Goal: Information Seeking & Learning: Learn about a topic

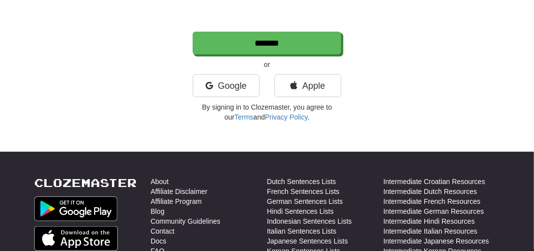
scroll to position [257, 0]
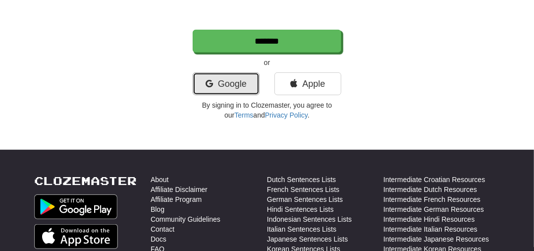
click at [240, 79] on link "Google" at bounding box center [226, 83] width 67 height 23
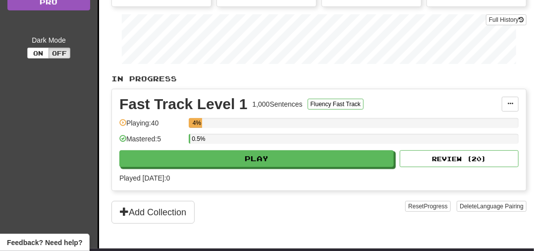
scroll to position [161, 0]
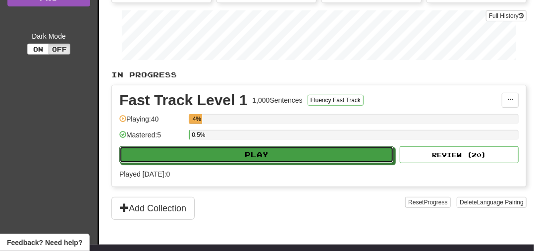
click at [157, 152] on button "Play" at bounding box center [256, 154] width 275 height 17
select select "**"
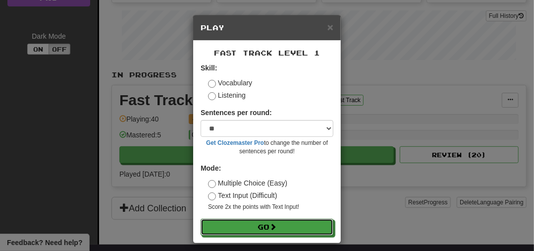
click at [248, 226] on button "Go" at bounding box center [267, 227] width 133 height 17
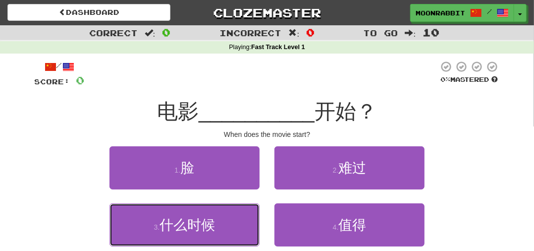
click at [224, 228] on button "3 . 什么时候" at bounding box center [185, 224] width 150 height 43
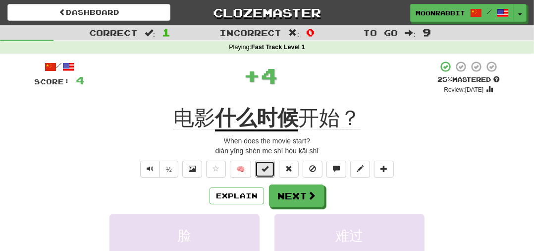
click at [262, 174] on button at bounding box center [265, 169] width 20 height 17
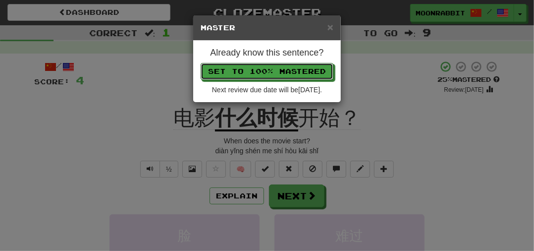
click at [312, 66] on button "Set to 100% Mastered" at bounding box center [267, 71] width 133 height 17
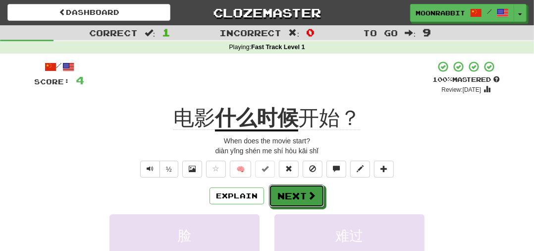
click at [306, 192] on button "Next" at bounding box center [296, 195] width 55 height 23
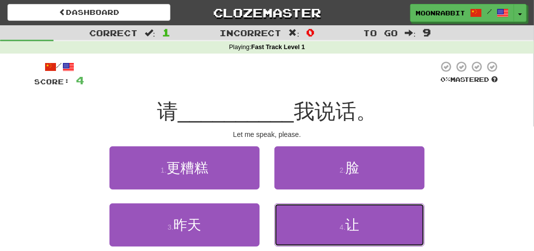
click at [373, 221] on button "4 . 让" at bounding box center [350, 224] width 150 height 43
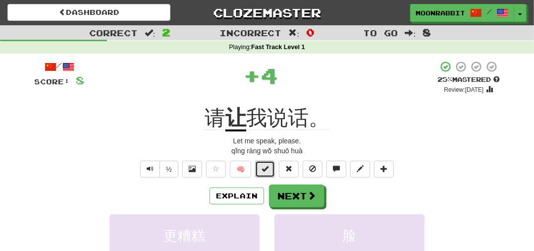
click at [265, 169] on span at bounding box center [265, 168] width 7 height 7
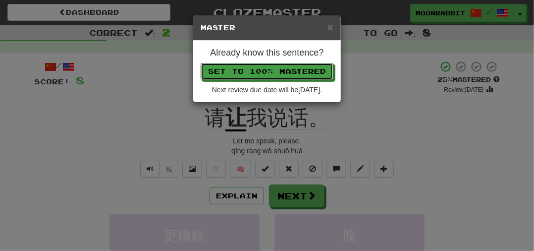
click at [304, 68] on button "Set to 100% Mastered" at bounding box center [267, 71] width 133 height 17
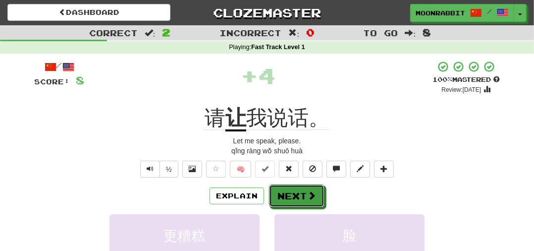
click at [305, 196] on button "Next" at bounding box center [296, 195] width 55 height 23
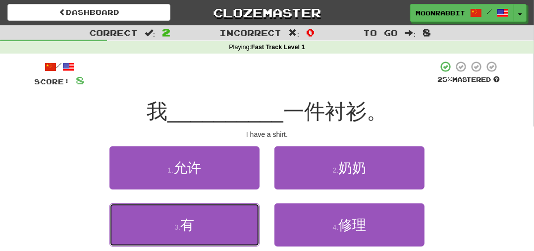
click at [153, 227] on button "3 . 有" at bounding box center [185, 224] width 150 height 43
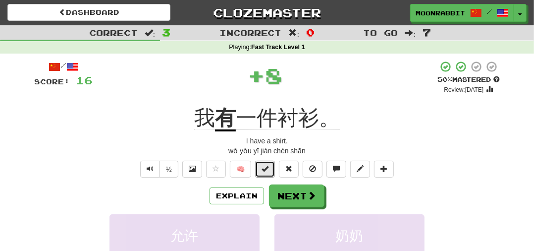
click at [267, 164] on button at bounding box center [265, 169] width 20 height 17
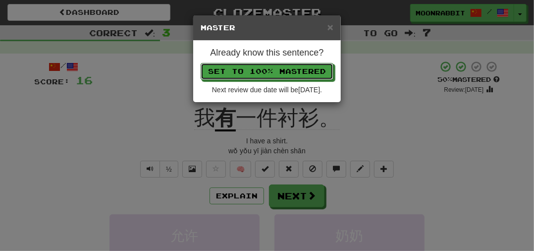
click at [318, 69] on button "Set to 100% Mastered" at bounding box center [267, 71] width 133 height 17
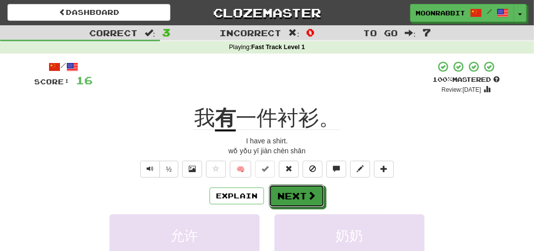
click at [312, 205] on button "Next" at bounding box center [296, 195] width 55 height 23
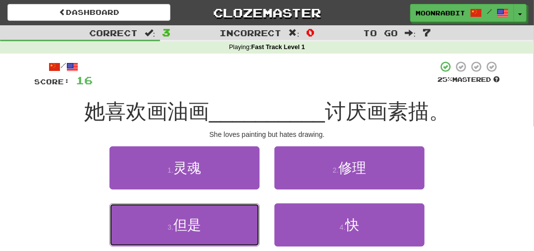
click at [226, 235] on button "3 . 但是" at bounding box center [185, 224] width 150 height 43
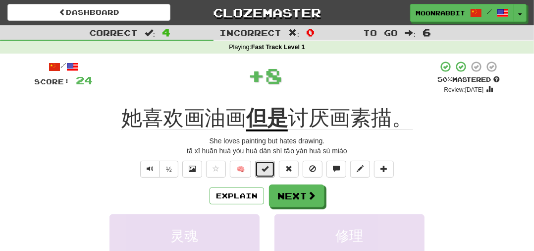
click at [266, 174] on button at bounding box center [265, 169] width 20 height 17
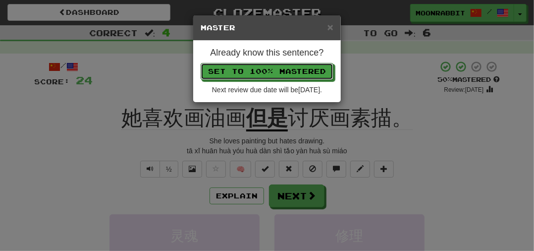
click at [313, 70] on button "Set to 100% Mastered" at bounding box center [267, 71] width 133 height 17
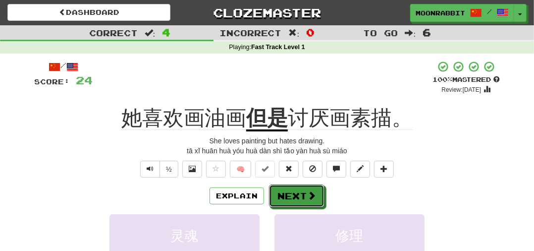
click at [305, 194] on button "Next" at bounding box center [296, 195] width 55 height 23
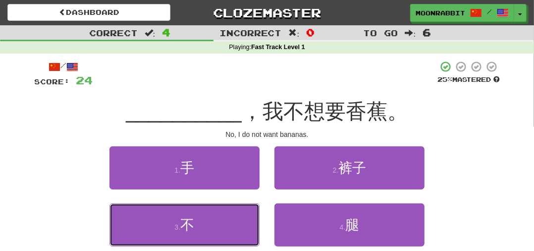
click at [221, 228] on button "3 . 不" at bounding box center [185, 224] width 150 height 43
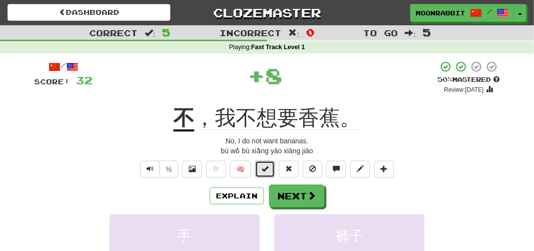
click at [265, 172] on button at bounding box center [265, 169] width 20 height 17
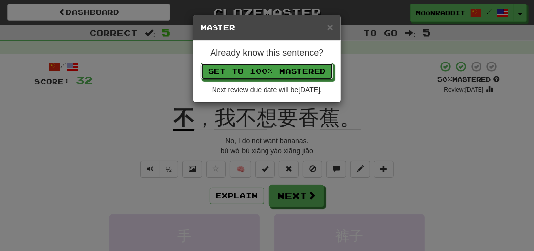
click at [311, 72] on button "Set to 100% Mastered" at bounding box center [267, 71] width 133 height 17
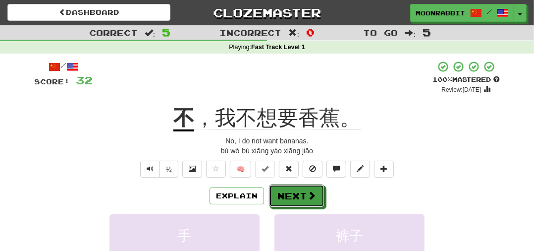
click at [306, 193] on button "Next" at bounding box center [296, 195] width 55 height 23
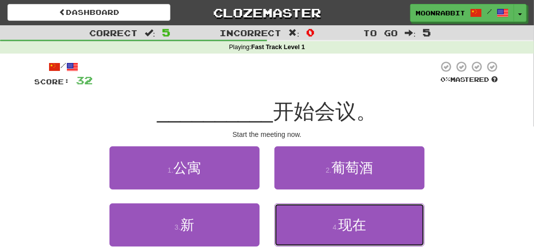
click at [342, 227] on span "现在" at bounding box center [352, 224] width 28 height 15
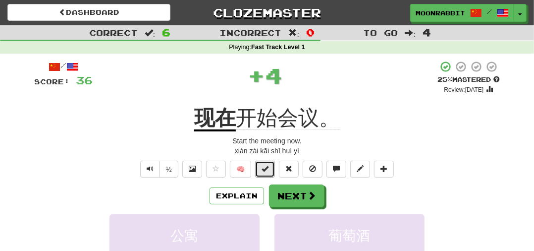
click at [271, 173] on button at bounding box center [265, 169] width 20 height 17
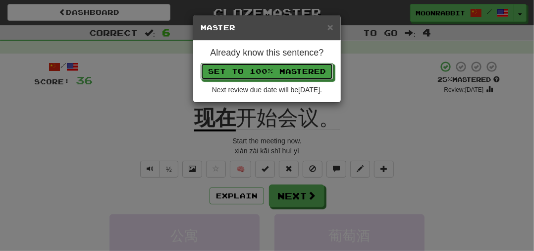
click at [305, 74] on button "Set to 100% Mastered" at bounding box center [267, 71] width 133 height 17
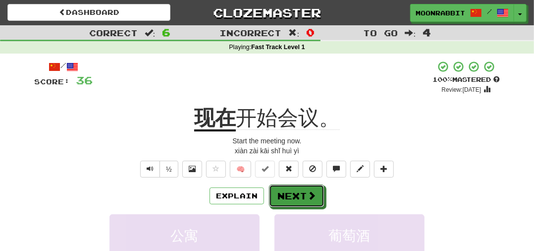
click at [303, 197] on button "Next" at bounding box center [296, 195] width 55 height 23
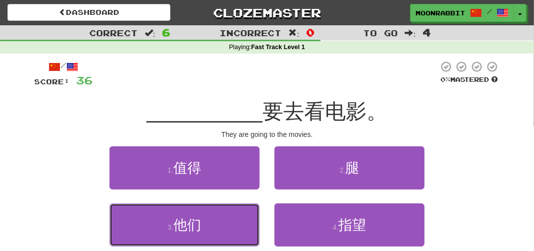
click at [151, 217] on button "3 . 他们" at bounding box center [185, 224] width 150 height 43
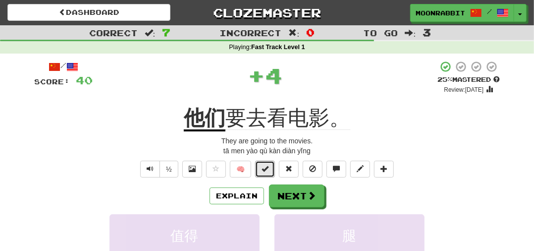
click at [266, 165] on span at bounding box center [265, 168] width 7 height 7
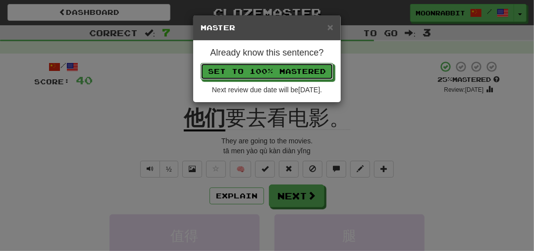
click at [228, 74] on button "Set to 100% Mastered" at bounding box center [267, 71] width 133 height 17
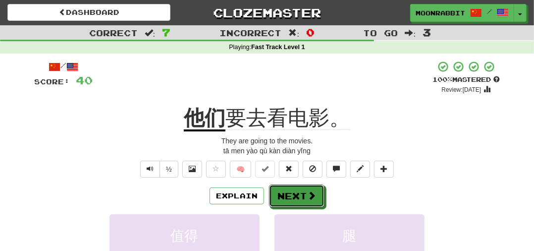
click at [284, 199] on button "Next" at bounding box center [296, 195] width 55 height 23
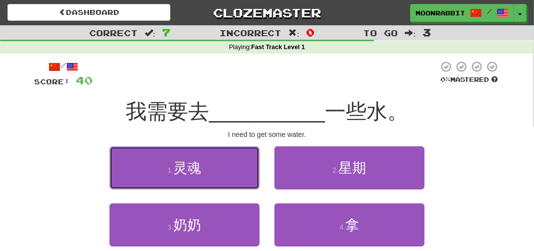
click at [123, 175] on button "1 . 灵魂" at bounding box center [185, 167] width 150 height 43
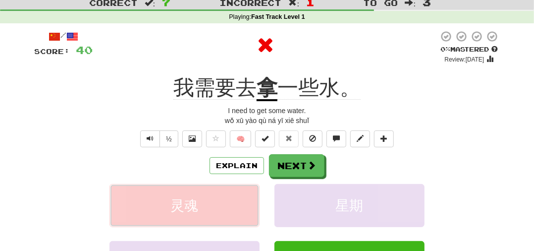
scroll to position [32, 0]
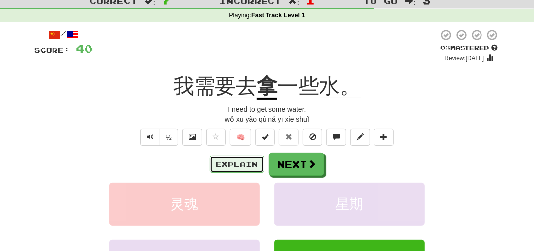
click at [226, 166] on button "Explain" at bounding box center [237, 164] width 55 height 17
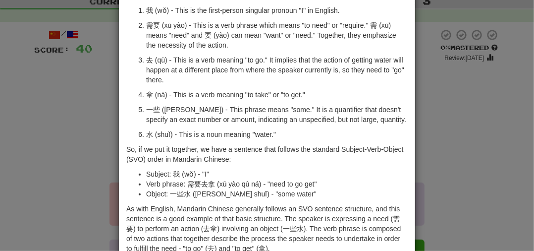
scroll to position [91, 0]
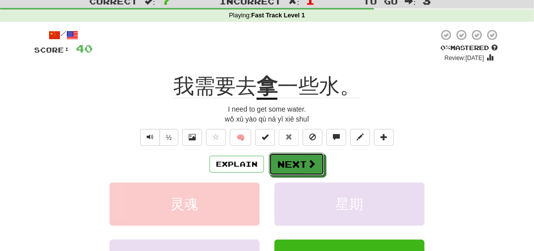
click at [305, 162] on button "Next" at bounding box center [296, 164] width 55 height 23
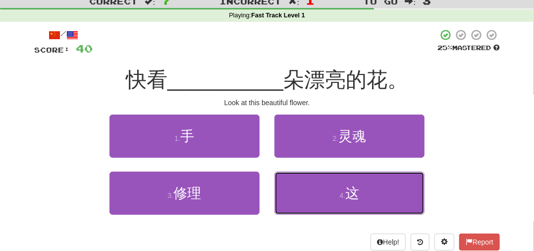
click at [370, 189] on button "4 . 这" at bounding box center [350, 192] width 150 height 43
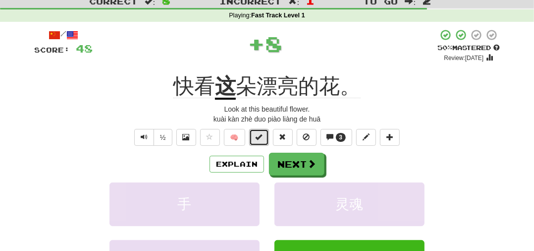
click at [262, 136] on span at bounding box center [259, 136] width 7 height 7
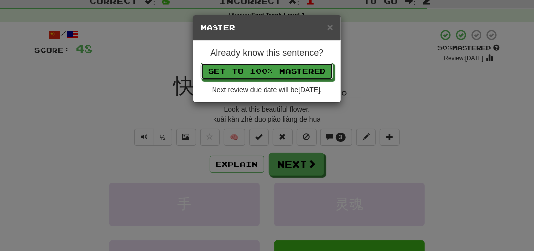
click at [312, 70] on button "Set to 100% Mastered" at bounding box center [267, 71] width 133 height 17
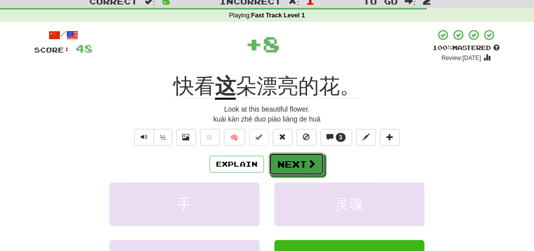
click at [305, 162] on button "Next" at bounding box center [296, 164] width 55 height 23
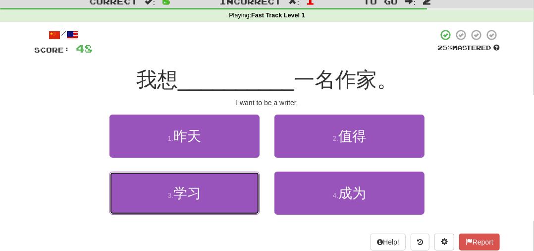
click at [140, 189] on button "3 . 学习" at bounding box center [185, 192] width 150 height 43
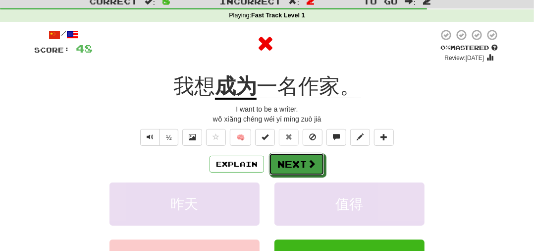
click at [295, 166] on button "Next" at bounding box center [296, 164] width 55 height 23
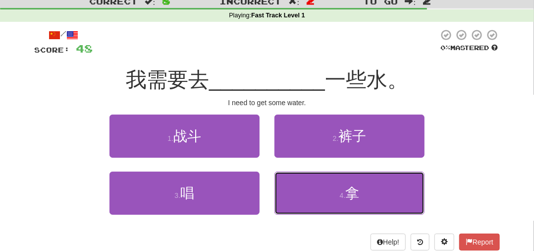
click at [337, 192] on button "4 . 拿" at bounding box center [350, 192] width 150 height 43
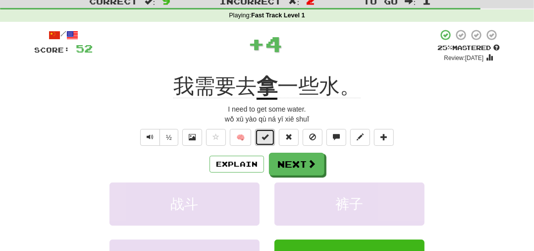
click at [265, 135] on span at bounding box center [265, 136] width 7 height 7
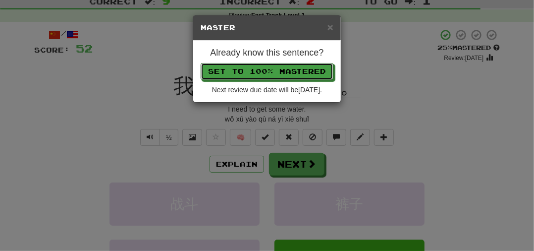
click at [317, 67] on button "Set to 100% Mastered" at bounding box center [267, 71] width 133 height 17
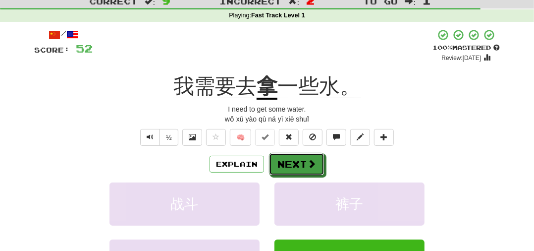
click at [302, 166] on button "Next" at bounding box center [296, 164] width 55 height 23
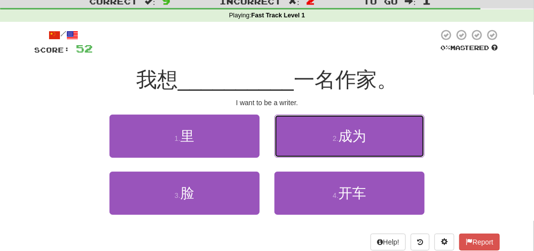
click at [393, 144] on button "2 . 成为" at bounding box center [350, 135] width 150 height 43
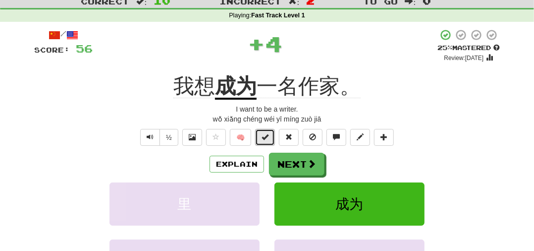
click at [268, 137] on span at bounding box center [265, 136] width 7 height 7
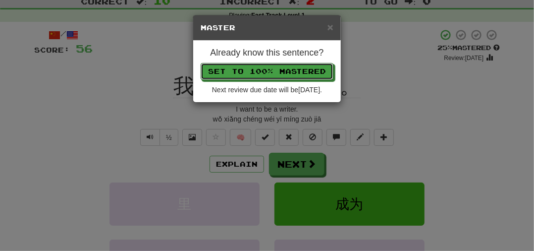
click at [320, 69] on button "Set to 100% Mastered" at bounding box center [267, 71] width 133 height 17
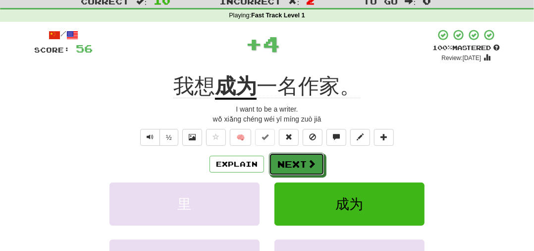
click at [302, 165] on button "Next" at bounding box center [296, 164] width 55 height 23
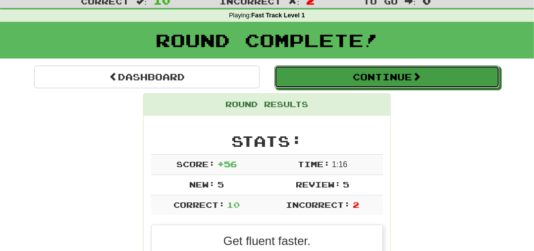
click at [438, 68] on button "Continue" at bounding box center [387, 76] width 225 height 23
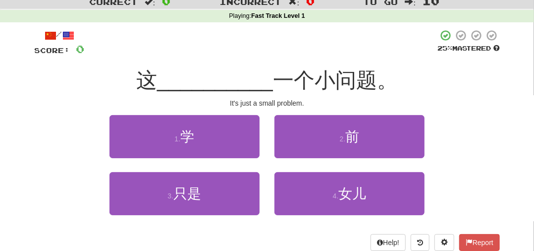
scroll to position [7, 0]
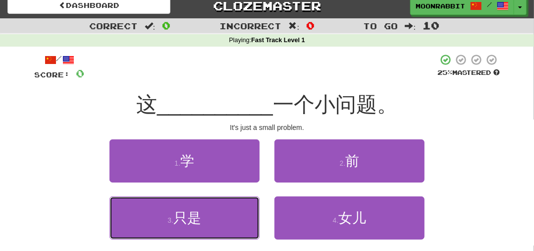
click at [159, 220] on button "3 . 只是" at bounding box center [185, 217] width 150 height 43
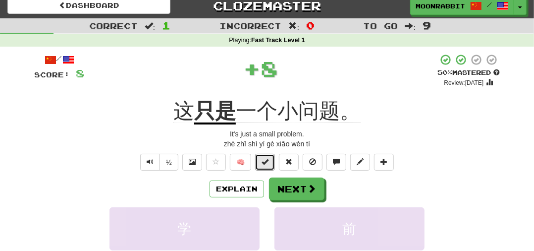
click at [262, 164] on span at bounding box center [265, 161] width 7 height 7
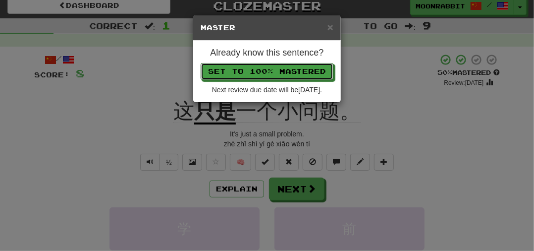
click at [314, 73] on button "Set to 100% Mastered" at bounding box center [267, 71] width 133 height 17
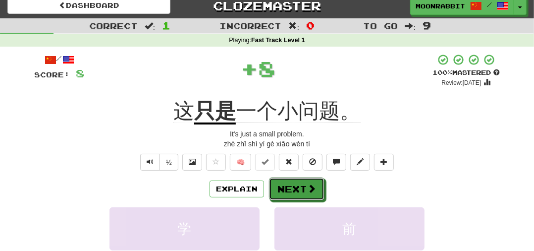
click at [303, 193] on button "Next" at bounding box center [296, 188] width 55 height 23
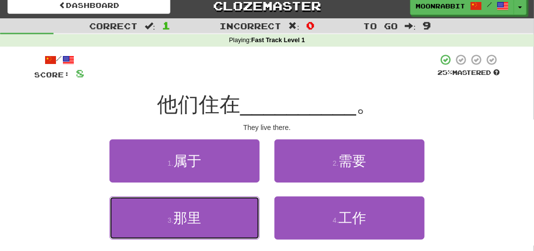
click at [136, 211] on button "3 . 那里" at bounding box center [185, 217] width 150 height 43
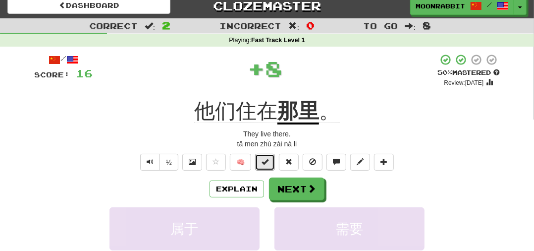
click at [267, 159] on span at bounding box center [265, 161] width 7 height 7
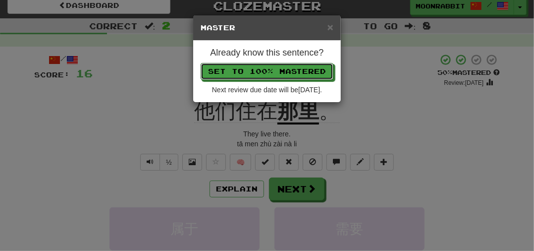
click at [318, 71] on button "Set to 100% Mastered" at bounding box center [267, 71] width 133 height 17
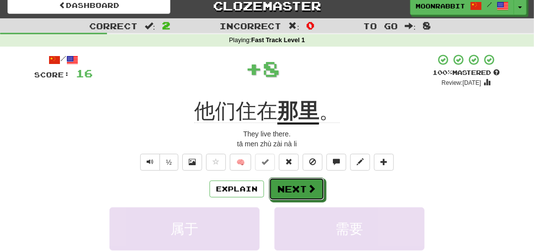
click at [310, 197] on button "Next" at bounding box center [296, 188] width 55 height 23
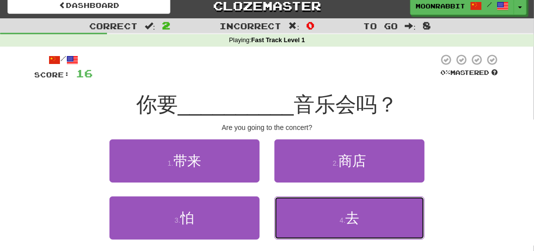
click at [381, 214] on button "4 . 去" at bounding box center [350, 217] width 150 height 43
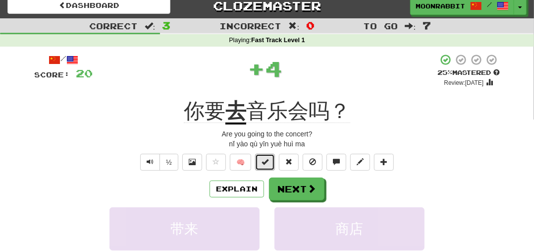
click at [264, 160] on span at bounding box center [265, 161] width 7 height 7
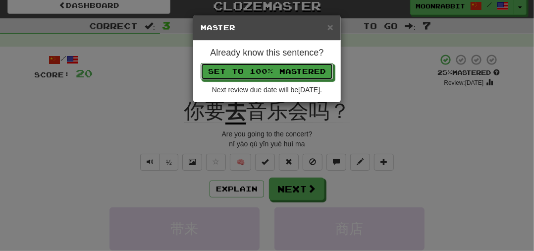
click at [312, 73] on button "Set to 100% Mastered" at bounding box center [267, 71] width 133 height 17
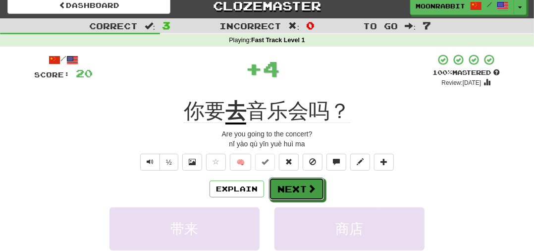
click at [305, 192] on button "Next" at bounding box center [296, 188] width 55 height 23
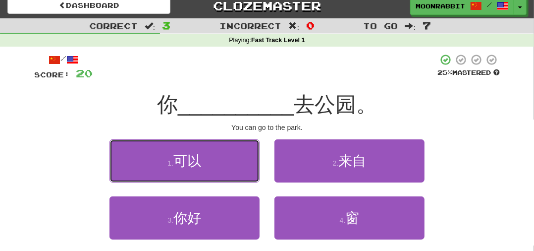
click at [229, 167] on button "1 . 可以" at bounding box center [185, 160] width 150 height 43
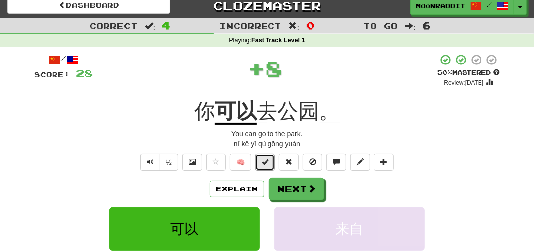
click at [268, 164] on span at bounding box center [265, 161] width 7 height 7
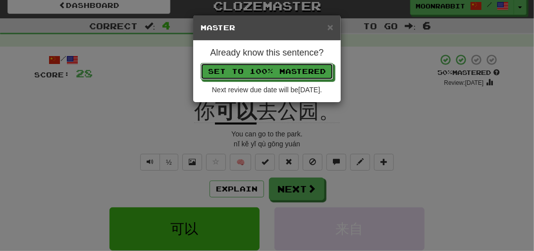
click at [322, 70] on button "Set to 100% Mastered" at bounding box center [267, 71] width 133 height 17
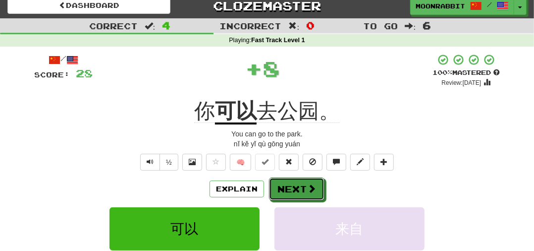
click at [305, 189] on button "Next" at bounding box center [296, 188] width 55 height 23
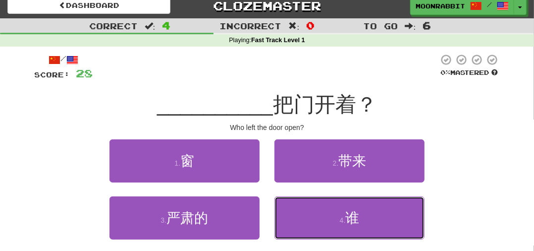
click at [376, 209] on button "4 . 谁" at bounding box center [350, 217] width 150 height 43
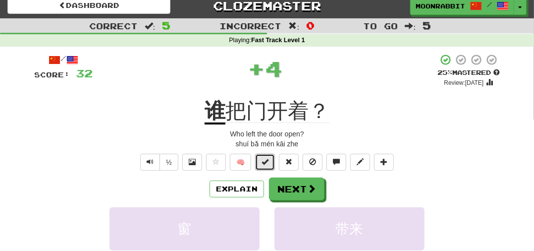
click at [268, 164] on span at bounding box center [265, 161] width 7 height 7
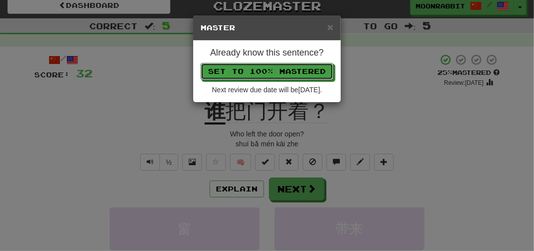
click at [312, 68] on button "Set to 100% Mastered" at bounding box center [267, 71] width 133 height 17
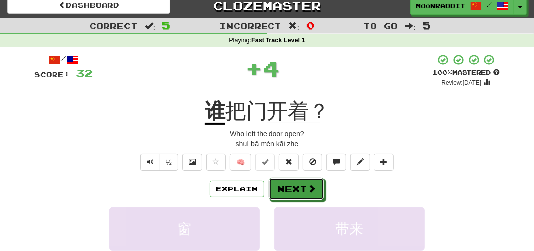
click at [290, 191] on button "Next" at bounding box center [296, 188] width 55 height 23
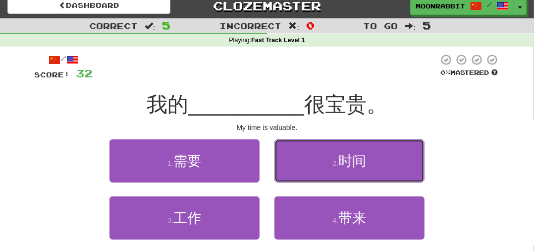
click at [302, 154] on button "2 . 时间" at bounding box center [350, 160] width 150 height 43
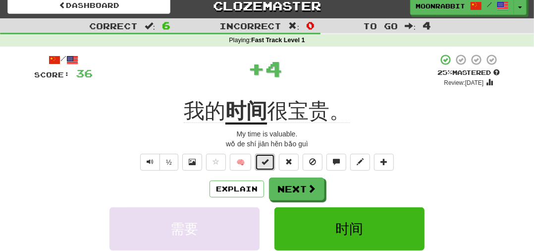
click at [266, 161] on span at bounding box center [265, 161] width 7 height 7
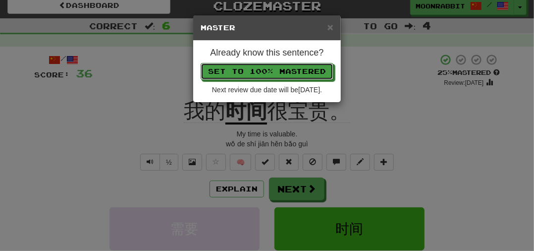
click at [260, 68] on button "Set to 100% Mastered" at bounding box center [267, 71] width 133 height 17
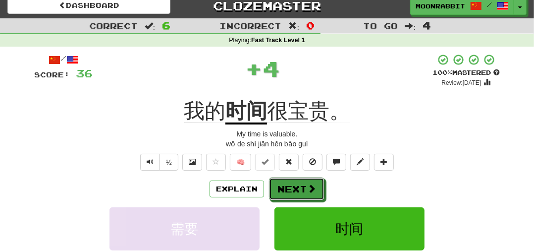
click at [294, 191] on button "Next" at bounding box center [296, 188] width 55 height 23
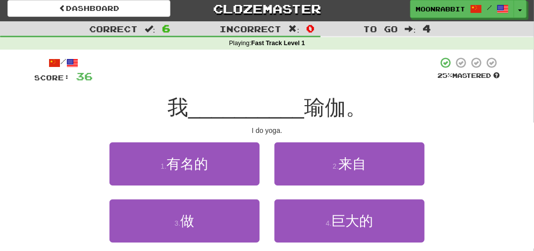
scroll to position [0, 0]
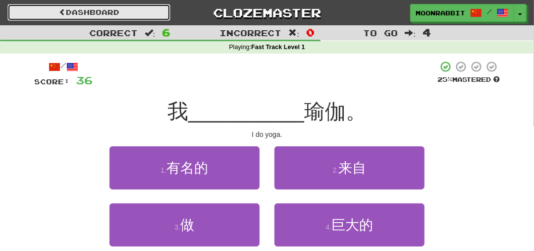
click at [44, 16] on link "Dashboard" at bounding box center [88, 12] width 163 height 17
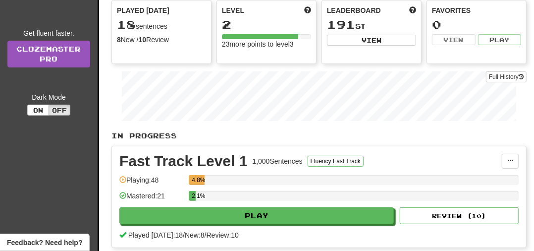
scroll to position [102, 0]
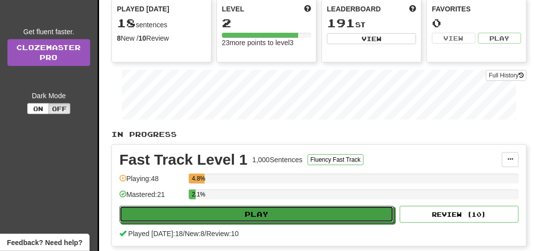
click at [152, 219] on button "Play" at bounding box center [256, 214] width 275 height 17
select select "**"
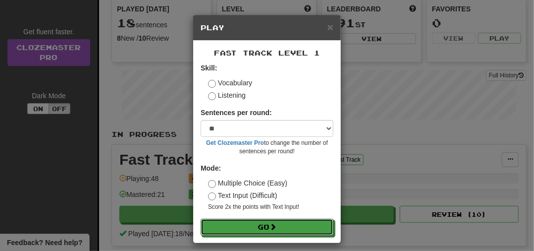
click at [257, 234] on button "Go" at bounding box center [267, 227] width 133 height 17
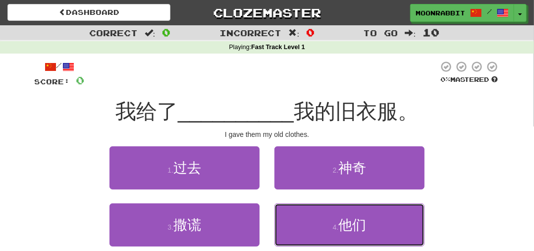
click at [384, 220] on button "4 . 他们" at bounding box center [350, 224] width 150 height 43
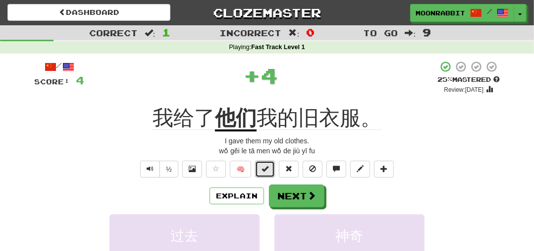
click at [260, 172] on button at bounding box center [265, 169] width 20 height 17
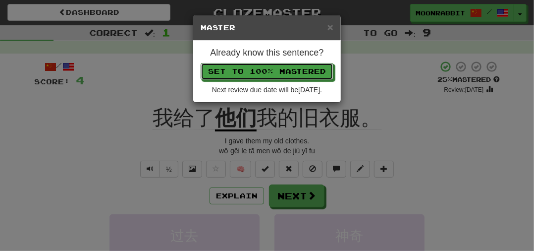
click at [229, 68] on button "Set to 100% Mastered" at bounding box center [267, 71] width 133 height 17
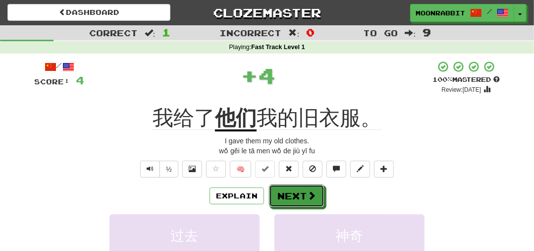
click at [295, 195] on button "Next" at bounding box center [296, 195] width 55 height 23
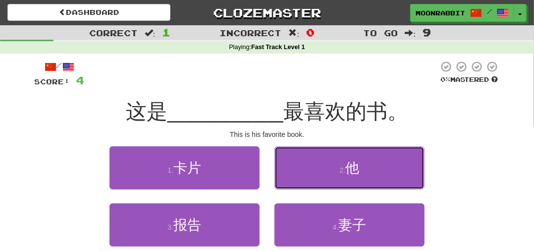
click at [390, 169] on button "2 . 他" at bounding box center [350, 167] width 150 height 43
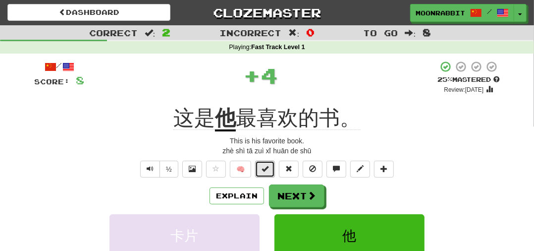
click at [260, 169] on button at bounding box center [265, 169] width 20 height 17
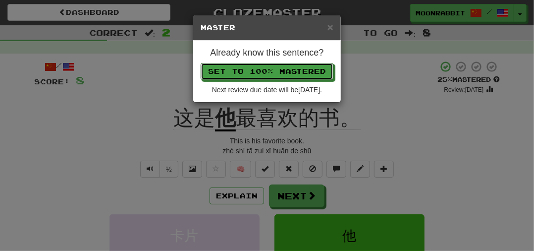
click at [244, 73] on button "Set to 100% Mastered" at bounding box center [267, 71] width 133 height 17
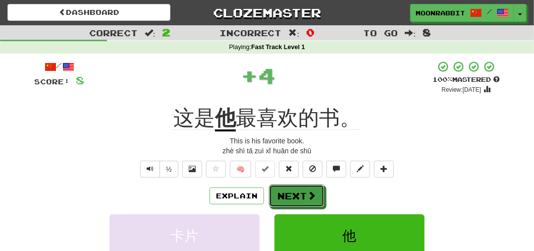
click at [291, 196] on button "Next" at bounding box center [296, 195] width 55 height 23
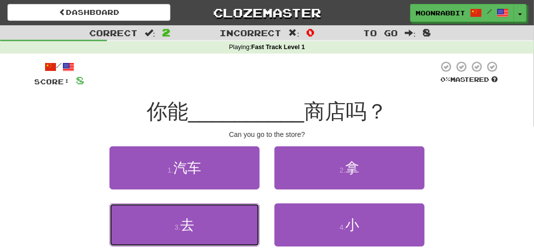
click at [172, 222] on button "3 . 去" at bounding box center [185, 224] width 150 height 43
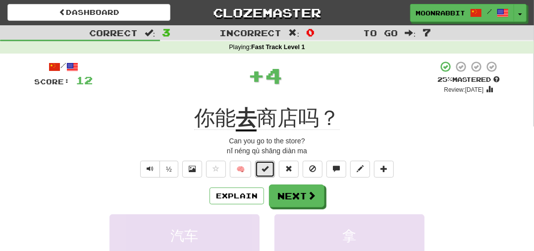
click at [267, 173] on button at bounding box center [265, 169] width 20 height 17
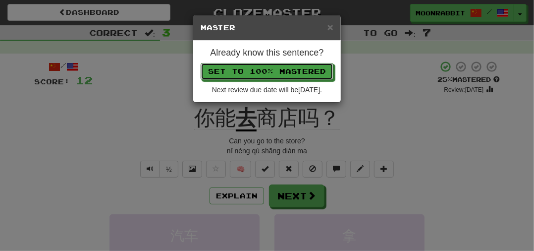
click at [258, 75] on button "Set to 100% Mastered" at bounding box center [267, 71] width 133 height 17
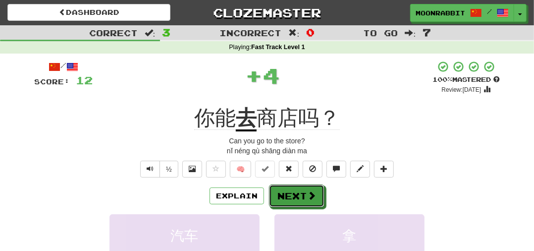
click at [289, 199] on button "Next" at bounding box center [296, 195] width 55 height 23
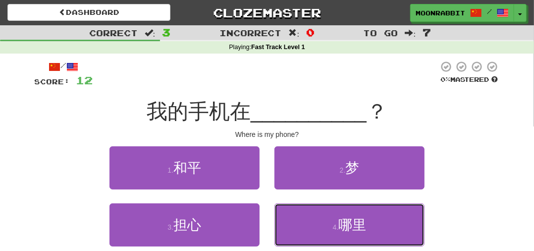
click at [374, 220] on button "4 . 哪里" at bounding box center [350, 224] width 150 height 43
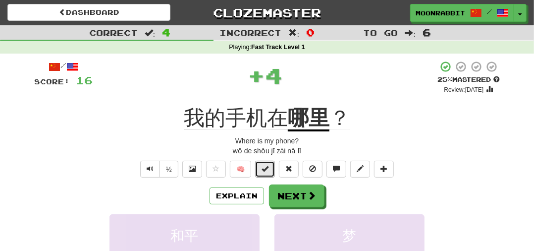
click at [262, 169] on span at bounding box center [265, 168] width 7 height 7
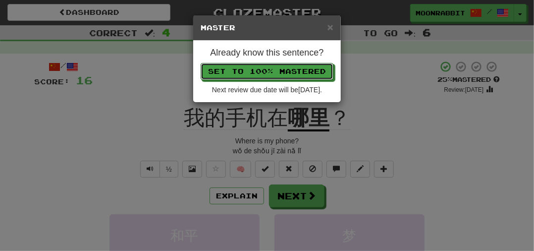
click at [221, 63] on button "Set to 100% Mastered" at bounding box center [267, 71] width 133 height 17
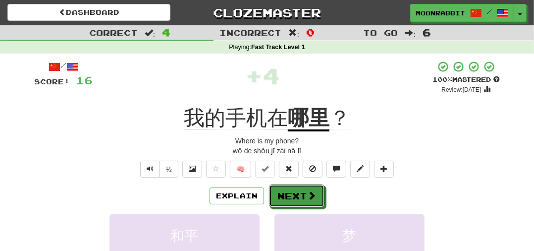
click at [299, 207] on button "Next" at bounding box center [296, 195] width 55 height 23
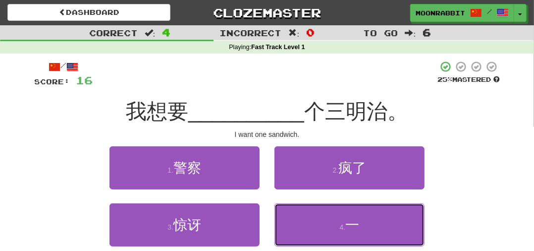
click at [379, 227] on button "4 . 一" at bounding box center [350, 224] width 150 height 43
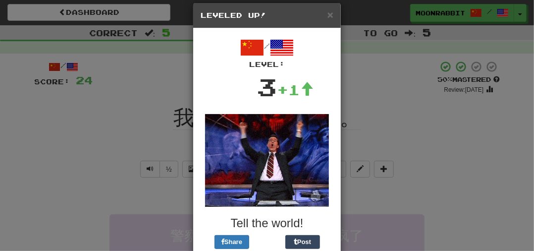
scroll to position [18, 0]
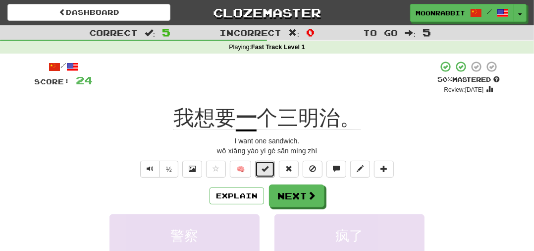
click at [263, 170] on span at bounding box center [265, 168] width 7 height 7
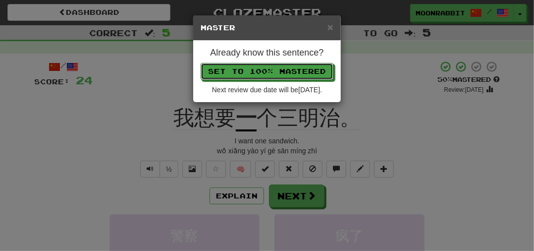
click at [321, 73] on button "Set to 100% Mastered" at bounding box center [267, 71] width 133 height 17
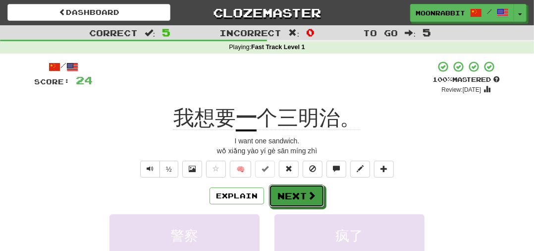
click at [313, 198] on span at bounding box center [311, 195] width 9 height 9
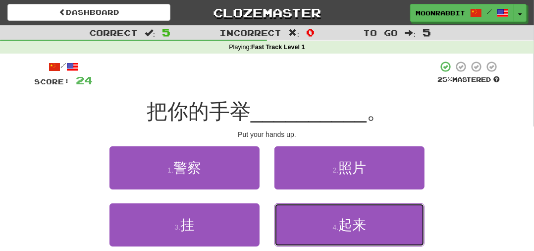
click at [311, 224] on button "4 . 起来" at bounding box center [350, 224] width 150 height 43
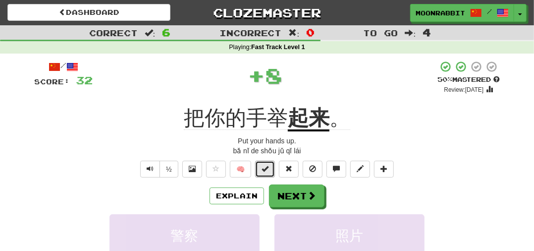
click at [264, 175] on button at bounding box center [265, 169] width 20 height 17
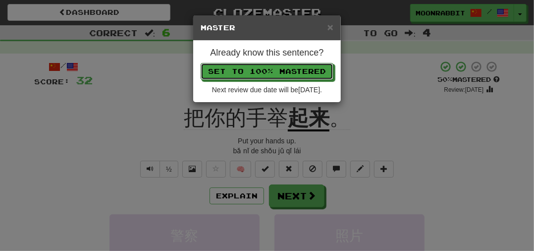
click at [228, 74] on button "Set to 100% Mastered" at bounding box center [267, 71] width 133 height 17
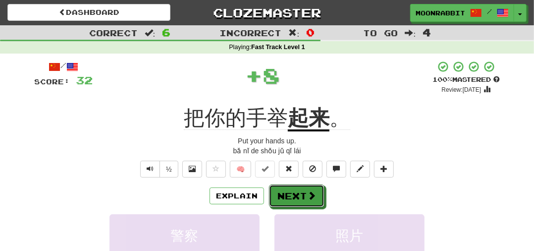
click at [288, 190] on button "Next" at bounding box center [296, 195] width 55 height 23
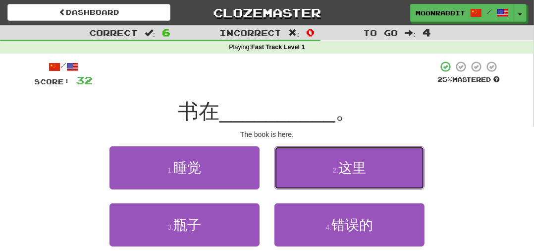
click at [297, 170] on button "2 . 这里" at bounding box center [350, 167] width 150 height 43
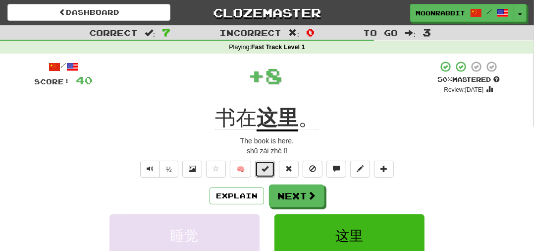
click at [259, 162] on button at bounding box center [265, 169] width 20 height 17
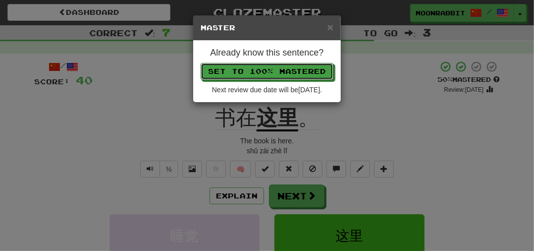
click at [267, 73] on button "Set to 100% Mastered" at bounding box center [267, 71] width 133 height 17
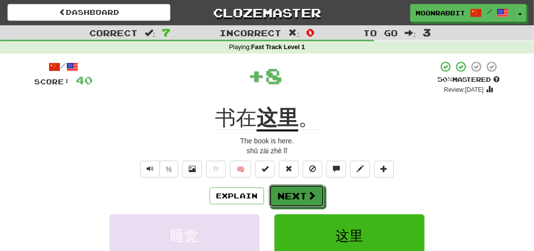
click at [291, 199] on button "Next" at bounding box center [296, 195] width 55 height 23
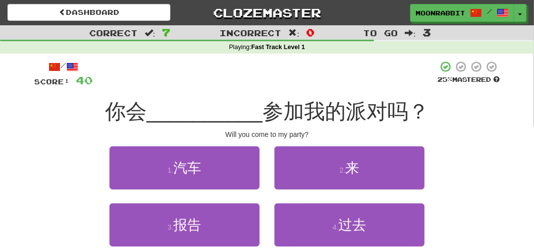
click at [480, 182] on div "1 . 汽车 2 . 来" at bounding box center [267, 174] width 496 height 57
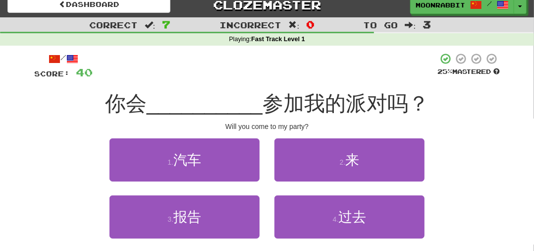
scroll to position [17, 0]
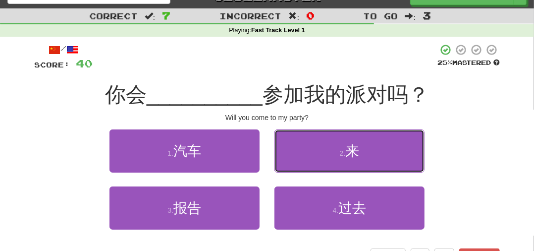
click at [385, 154] on button "2 . 来" at bounding box center [350, 150] width 150 height 43
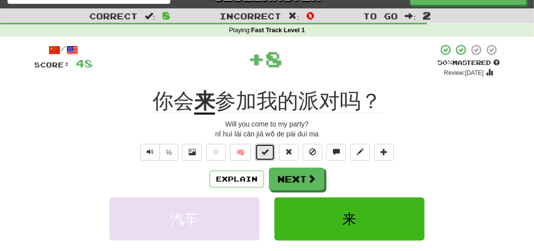
click at [263, 151] on span at bounding box center [265, 151] width 7 height 7
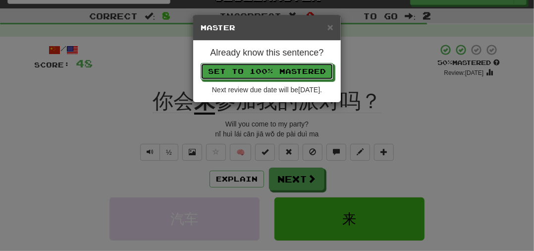
click at [319, 67] on button "Set to 100% Mastered" at bounding box center [267, 71] width 133 height 17
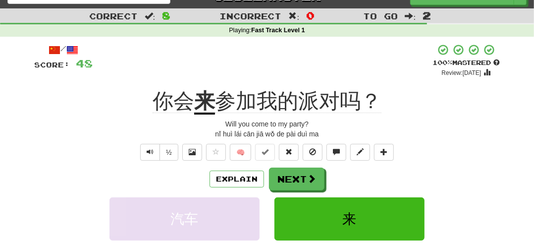
scroll to position [64, 0]
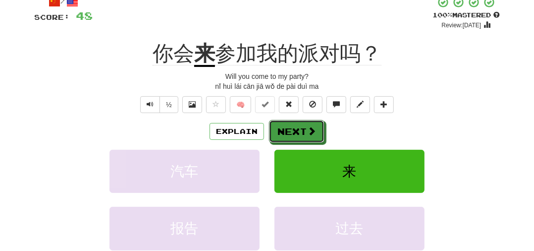
click at [315, 130] on span at bounding box center [311, 130] width 9 height 9
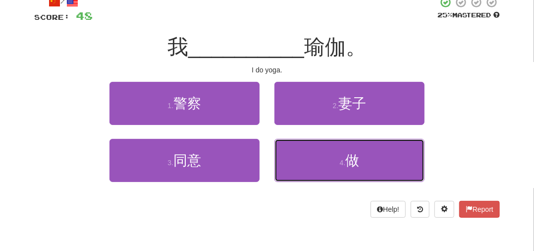
click at [338, 169] on button "4 . 做" at bounding box center [350, 160] width 150 height 43
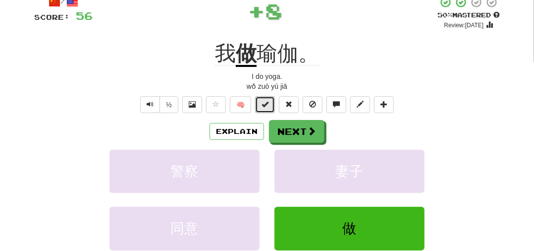
click at [267, 103] on span at bounding box center [265, 104] width 7 height 7
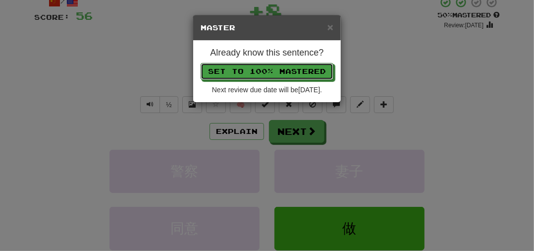
click at [313, 73] on button "Set to 100% Mastered" at bounding box center [267, 71] width 133 height 17
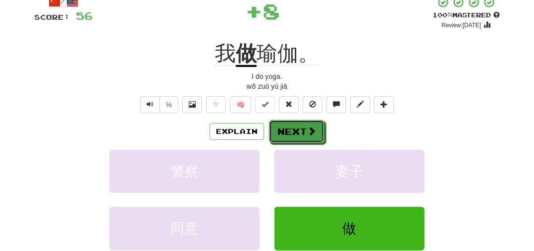
click at [313, 126] on span at bounding box center [311, 130] width 9 height 9
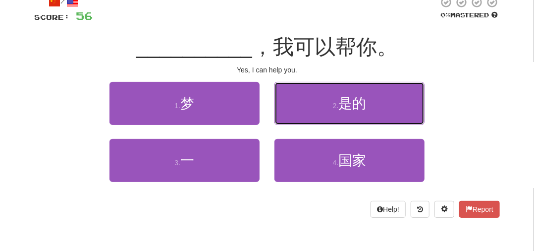
click at [392, 109] on button "2 . 是的" at bounding box center [350, 103] width 150 height 43
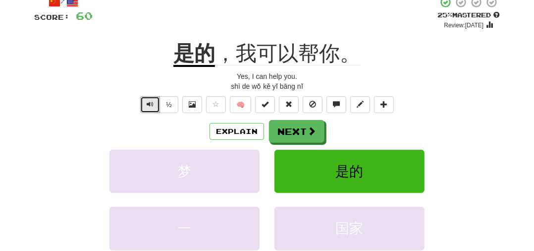
click at [151, 107] on span "Text-to-speech controls" at bounding box center [150, 104] width 7 height 7
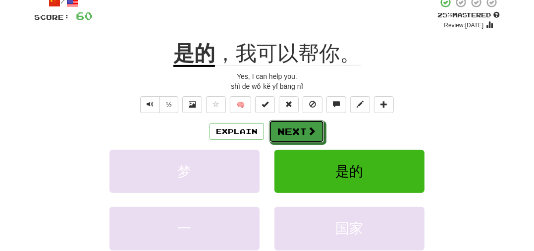
click at [292, 132] on button "Next" at bounding box center [296, 131] width 55 height 23
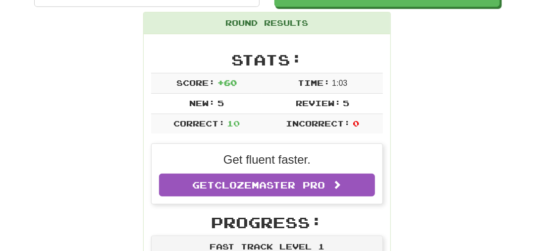
scroll to position [0, 0]
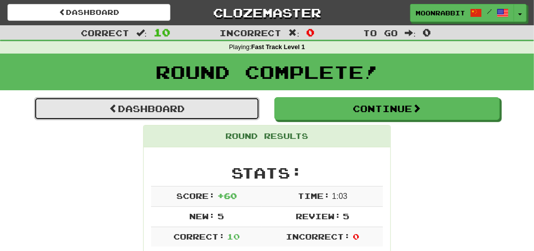
click at [222, 101] on link "Dashboard" at bounding box center [146, 108] width 225 height 23
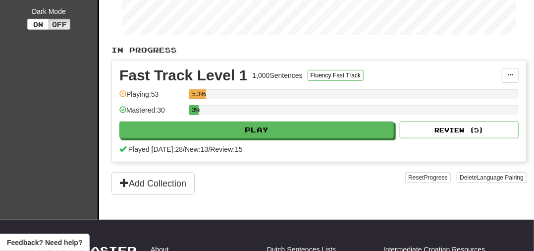
scroll to position [180, 0]
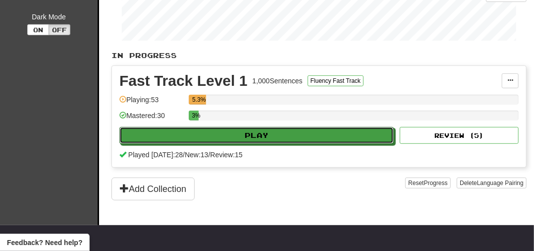
click at [358, 127] on button "Play" at bounding box center [256, 135] width 275 height 17
select select "**"
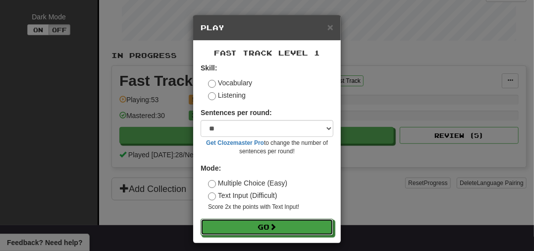
click at [285, 227] on button "Go" at bounding box center [267, 227] width 133 height 17
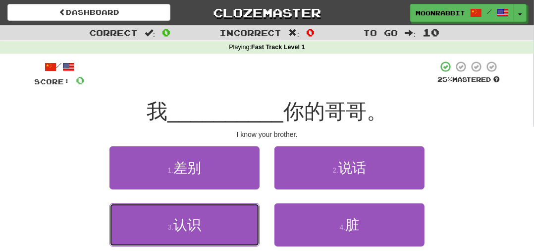
click at [221, 222] on button "3 . 认识" at bounding box center [185, 224] width 150 height 43
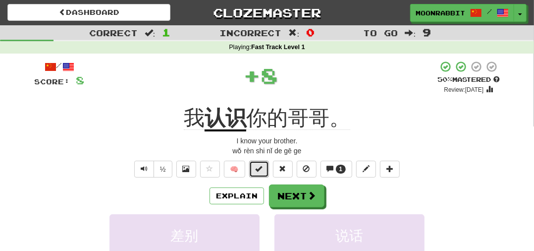
click at [259, 174] on button at bounding box center [259, 169] width 20 height 17
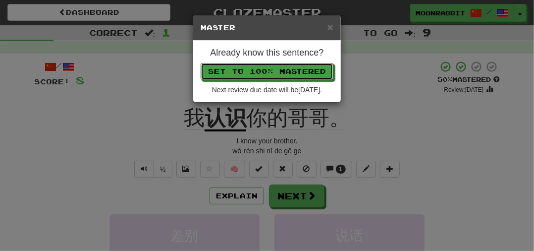
click at [323, 70] on button "Set to 100% Mastered" at bounding box center [267, 71] width 133 height 17
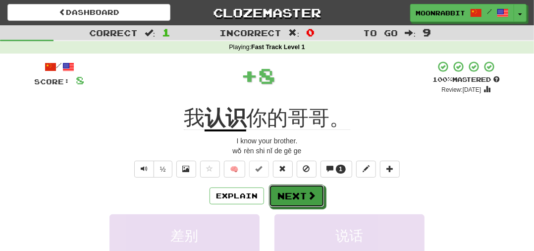
click at [305, 198] on button "Next" at bounding box center [296, 195] width 55 height 23
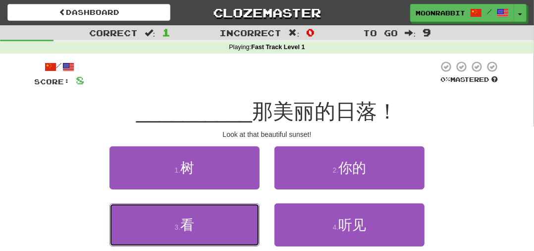
click at [228, 224] on button "3 . 看" at bounding box center [185, 224] width 150 height 43
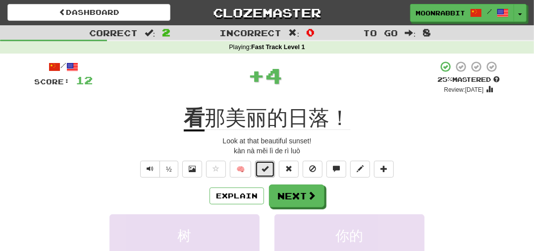
click at [267, 166] on span at bounding box center [265, 168] width 7 height 7
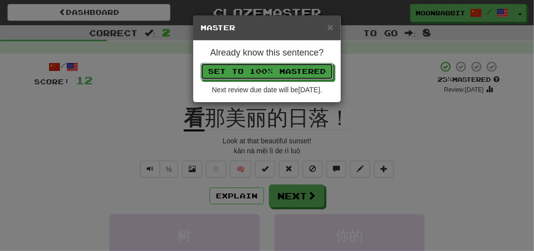
click at [314, 72] on button "Set to 100% Mastered" at bounding box center [267, 71] width 133 height 17
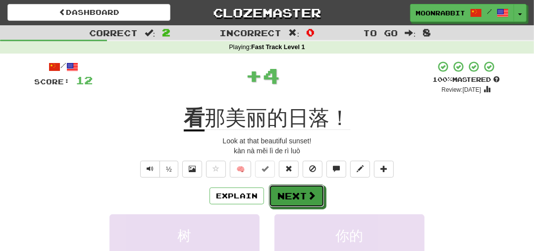
click at [304, 196] on button "Next" at bounding box center [296, 195] width 55 height 23
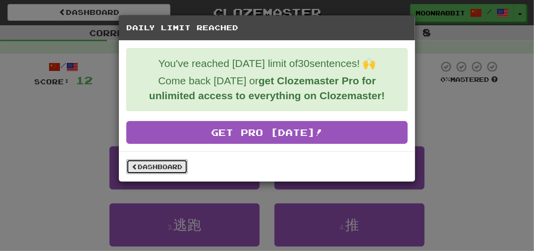
click at [172, 163] on link "Dashboard" at bounding box center [156, 166] width 61 height 15
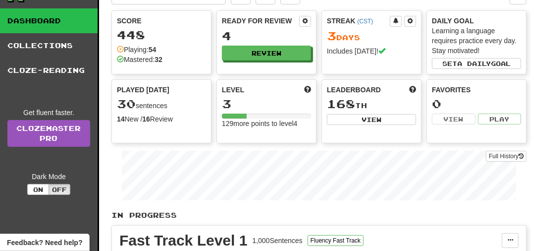
scroll to position [31, 0]
